Goal: Task Accomplishment & Management: Manage account settings

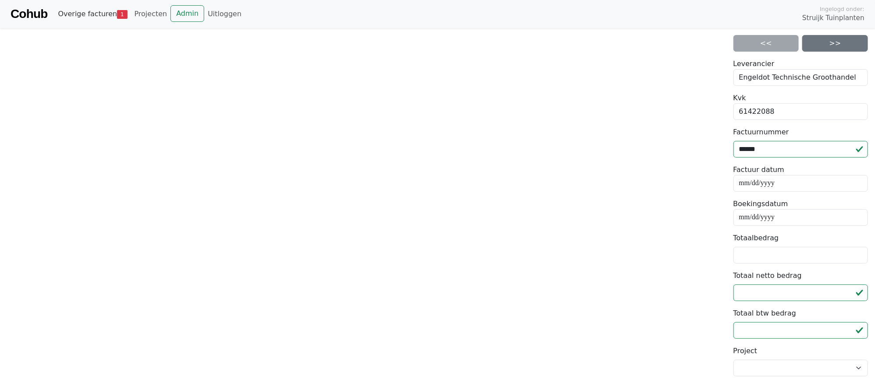
click at [85, 13] on link "Overige facturen 1" at bounding box center [92, 14] width 76 height 18
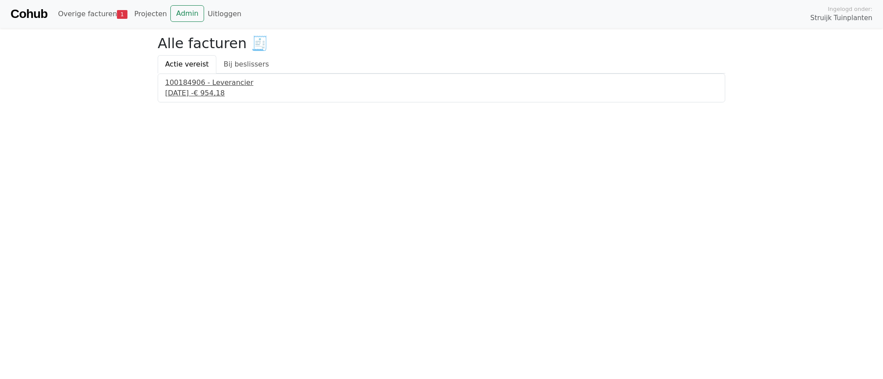
click at [204, 91] on div "3 september 2025 - € 954,18" at bounding box center [441, 93] width 553 height 11
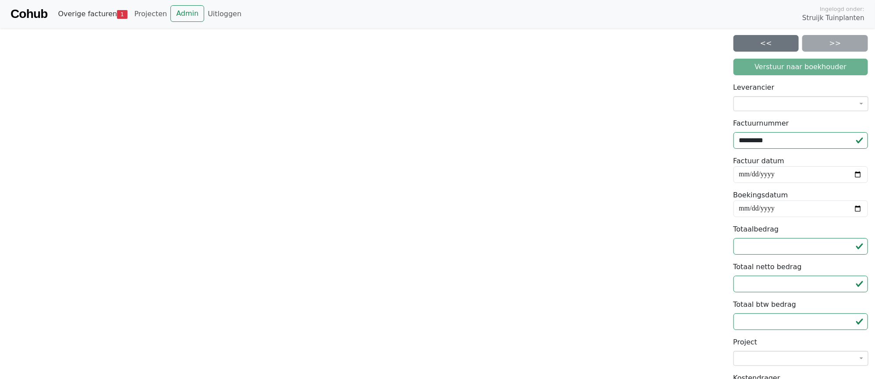
click at [78, 14] on link "Overige facturen 1" at bounding box center [92, 14] width 76 height 18
